Goal: Check status: Check status

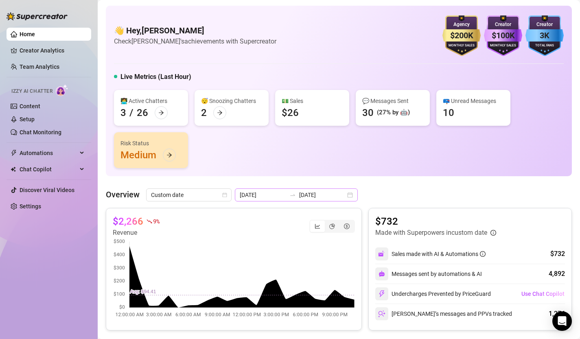
click at [334, 196] on div "2025-08-14 2025-08-14" at bounding box center [296, 194] width 123 height 13
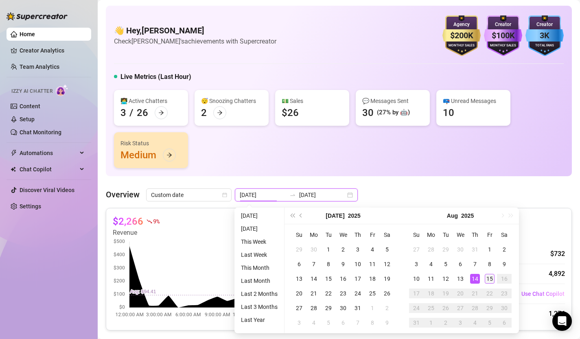
type input "[DATE]"
click at [487, 277] on div "15" at bounding box center [490, 279] width 10 height 10
click at [488, 277] on div "15" at bounding box center [490, 279] width 10 height 10
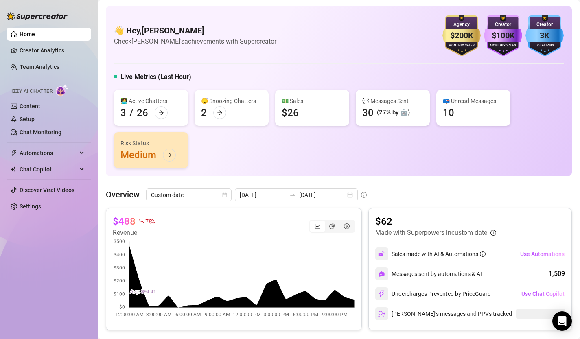
type input "[DATE]"
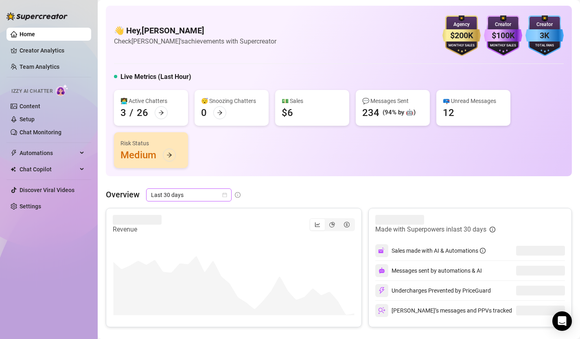
click at [224, 194] on icon "calendar" at bounding box center [224, 195] width 5 height 5
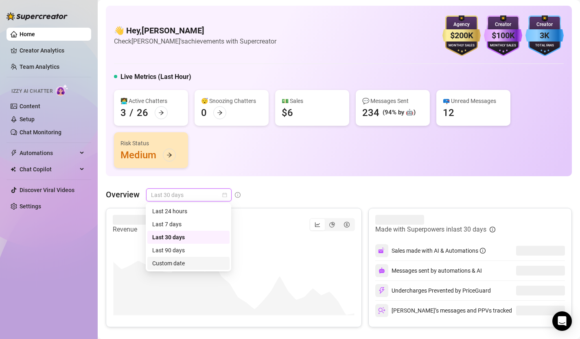
click at [205, 264] on div "Custom date" at bounding box center [188, 263] width 72 height 9
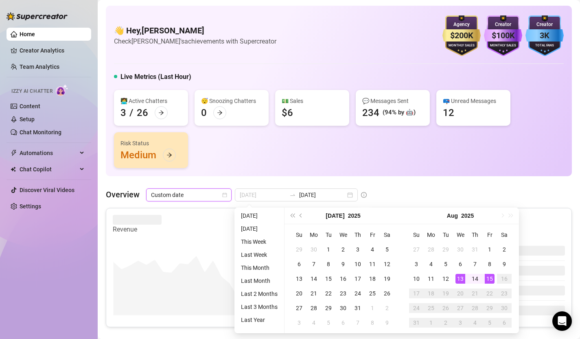
type input "[DATE]"
click at [491, 280] on div "15" at bounding box center [490, 279] width 10 height 10
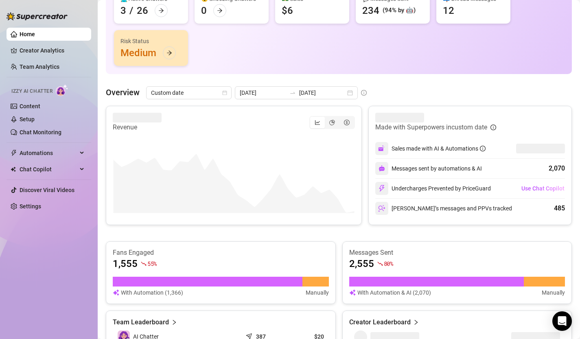
scroll to position [76, 0]
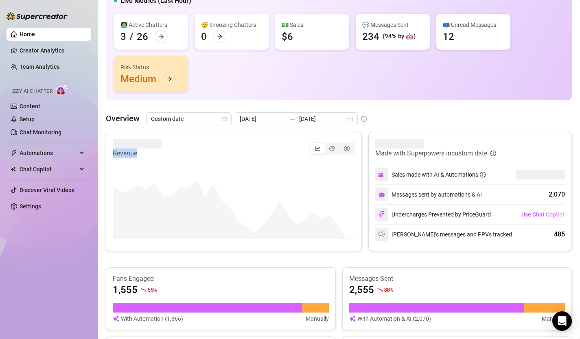
drag, startPoint x: 113, startPoint y: 154, endPoint x: 157, endPoint y: 154, distance: 44.0
click at [157, 154] on article "Revenue" at bounding box center [137, 154] width 49 height 10
click at [135, 114] on article "Overview" at bounding box center [123, 118] width 34 height 12
